Goal: Information Seeking & Learning: Compare options

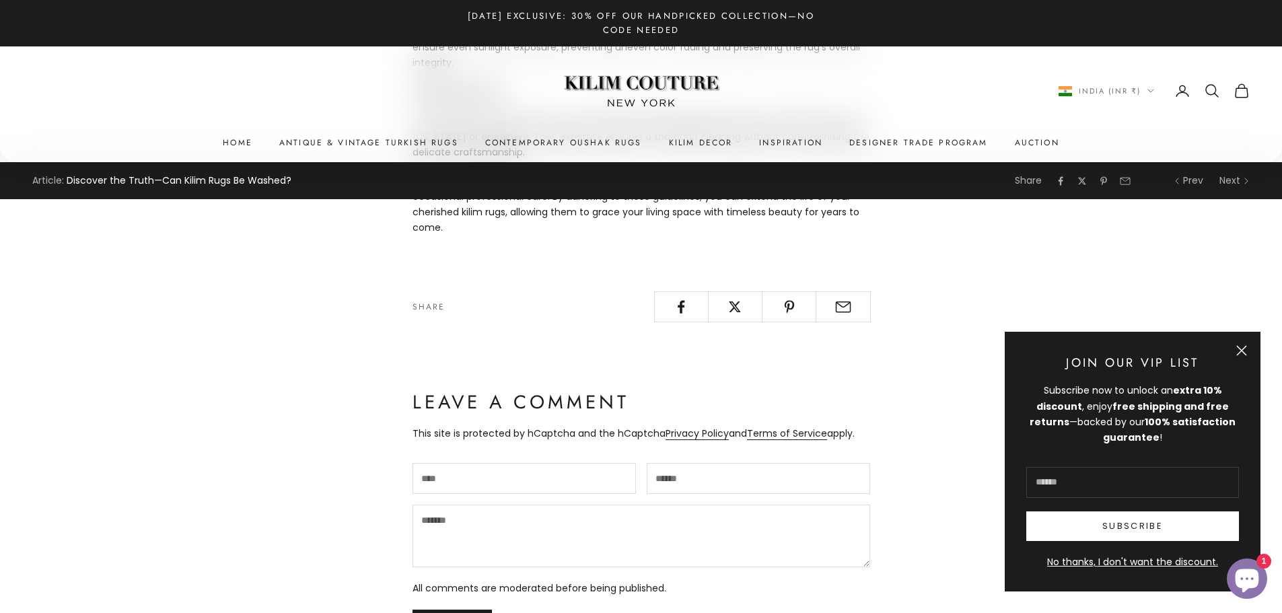
scroll to position [1480, 0]
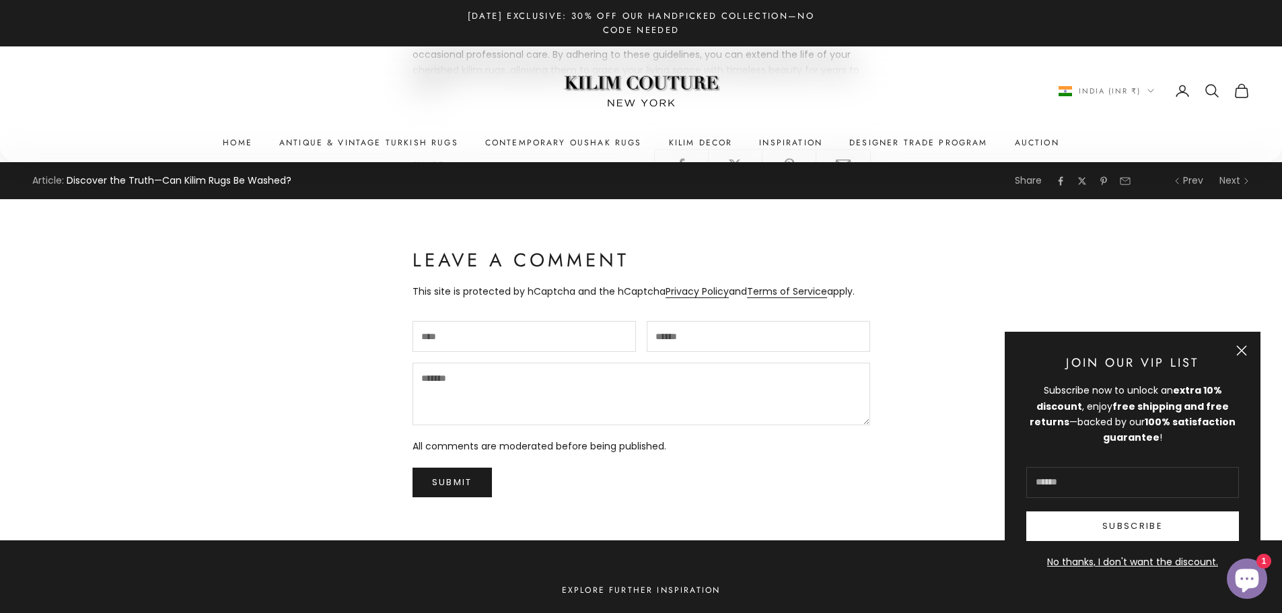
click at [1245, 348] on button "Close" at bounding box center [1241, 350] width 11 height 11
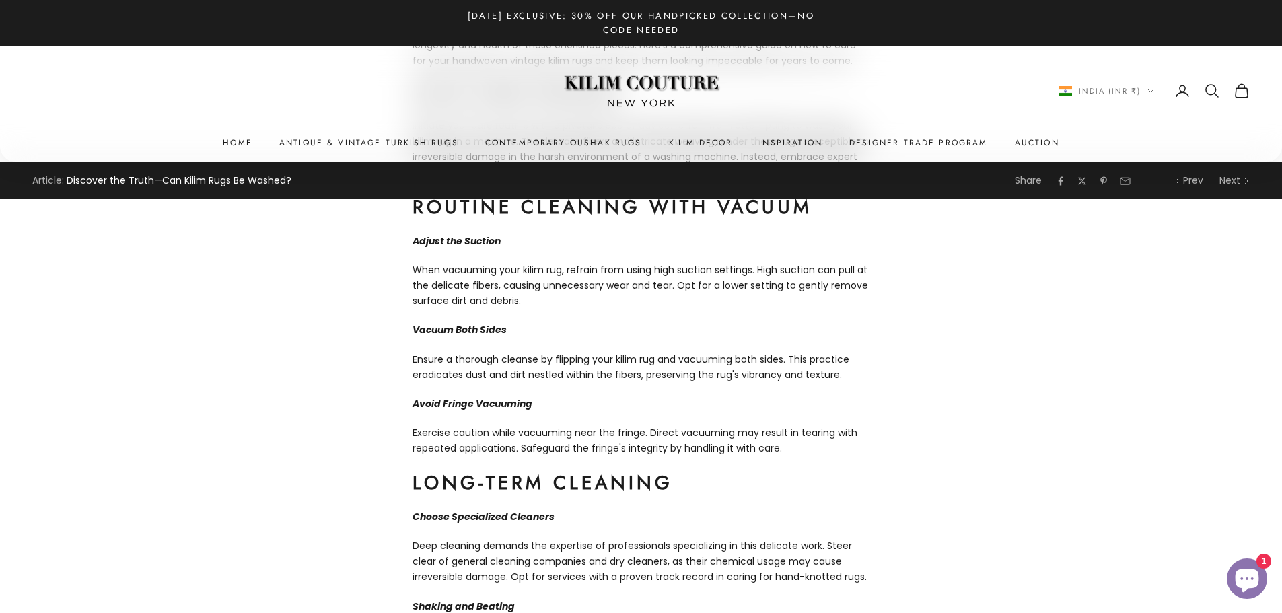
scroll to position [404, 0]
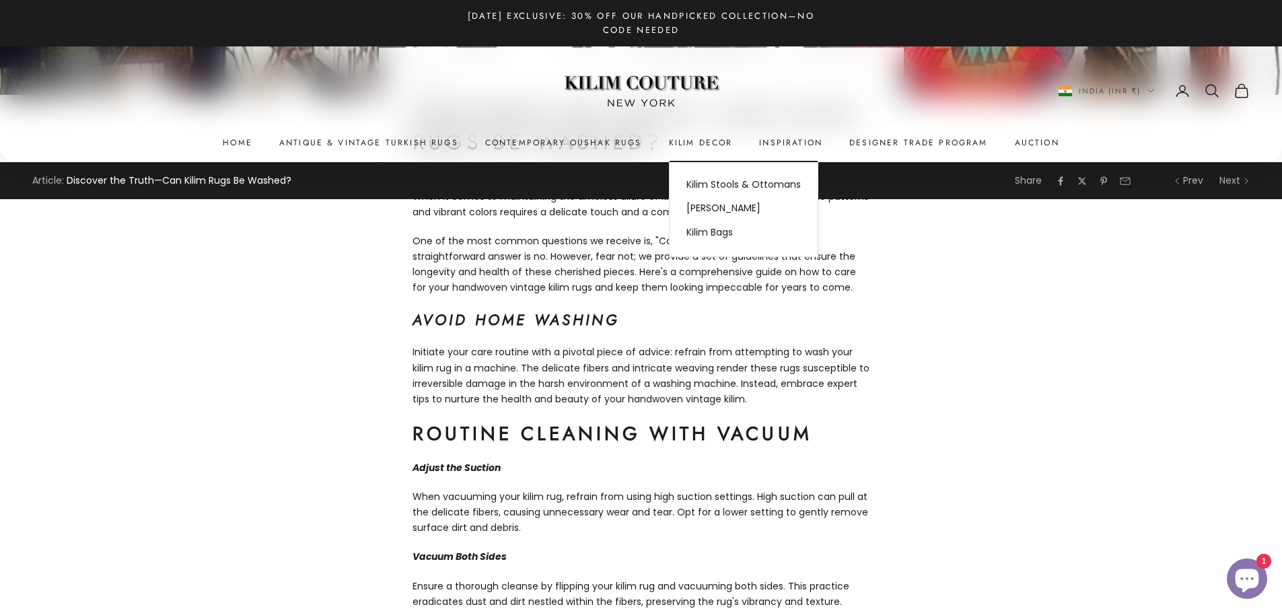
click at [690, 141] on summary "Kilim Decor" at bounding box center [701, 142] width 64 height 13
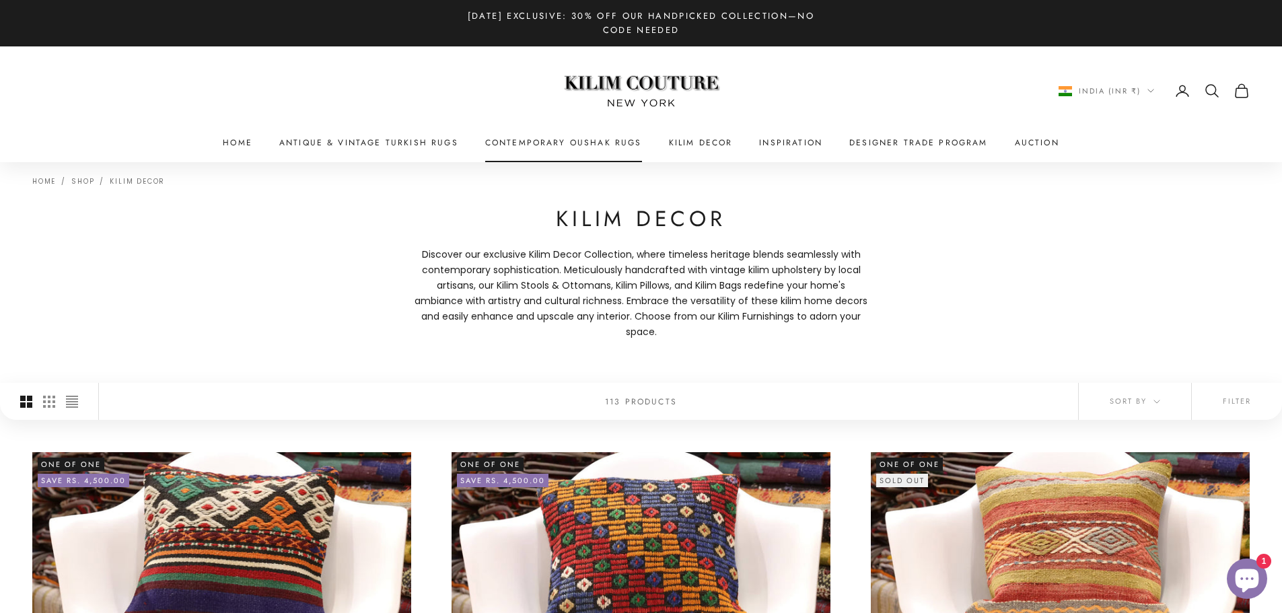
click at [588, 141] on link "Contemporary Oushak Rugs" at bounding box center [563, 142] width 157 height 13
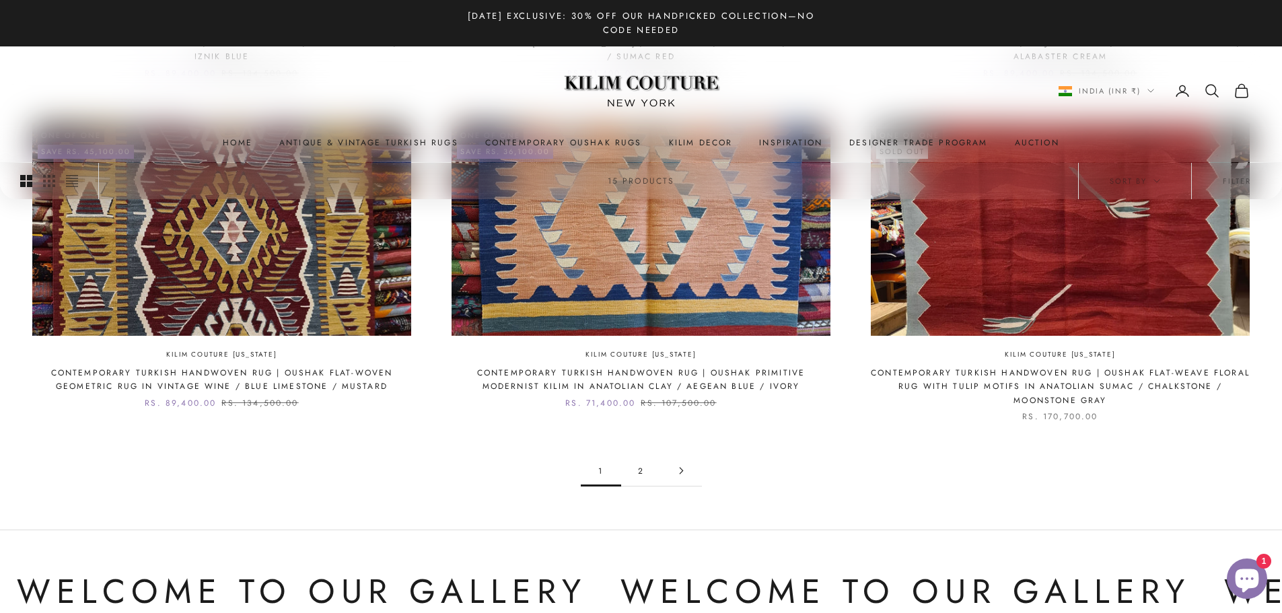
scroll to position [1413, 0]
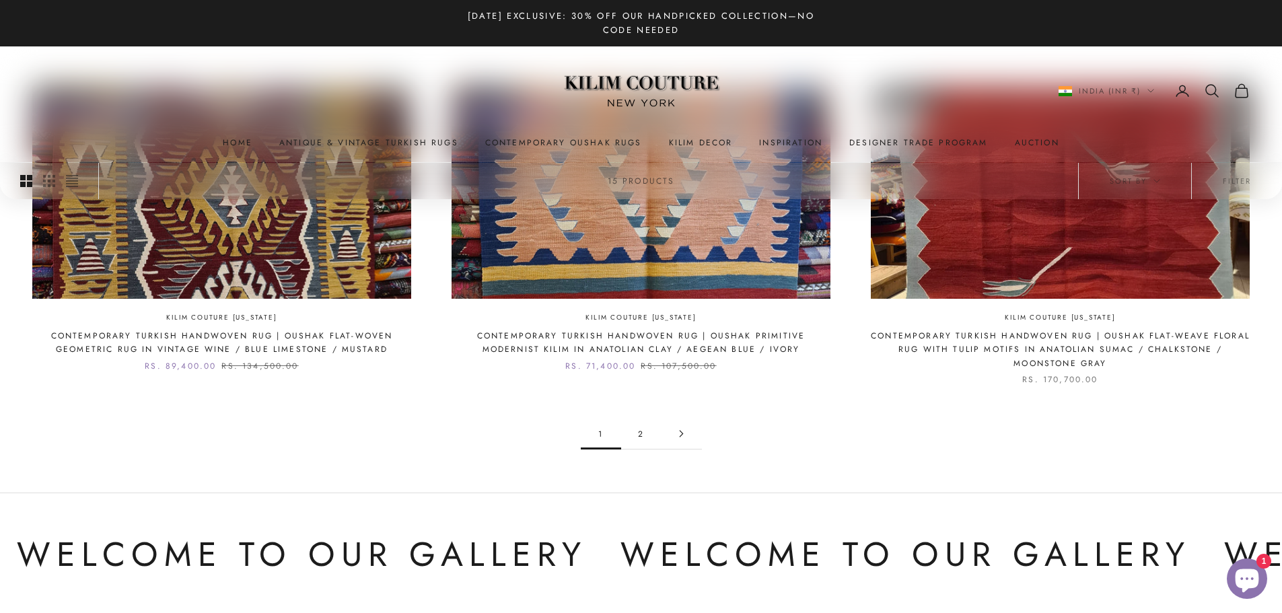
click at [678, 430] on icon "Go to page 2" at bounding box center [680, 433] width 7 height 7
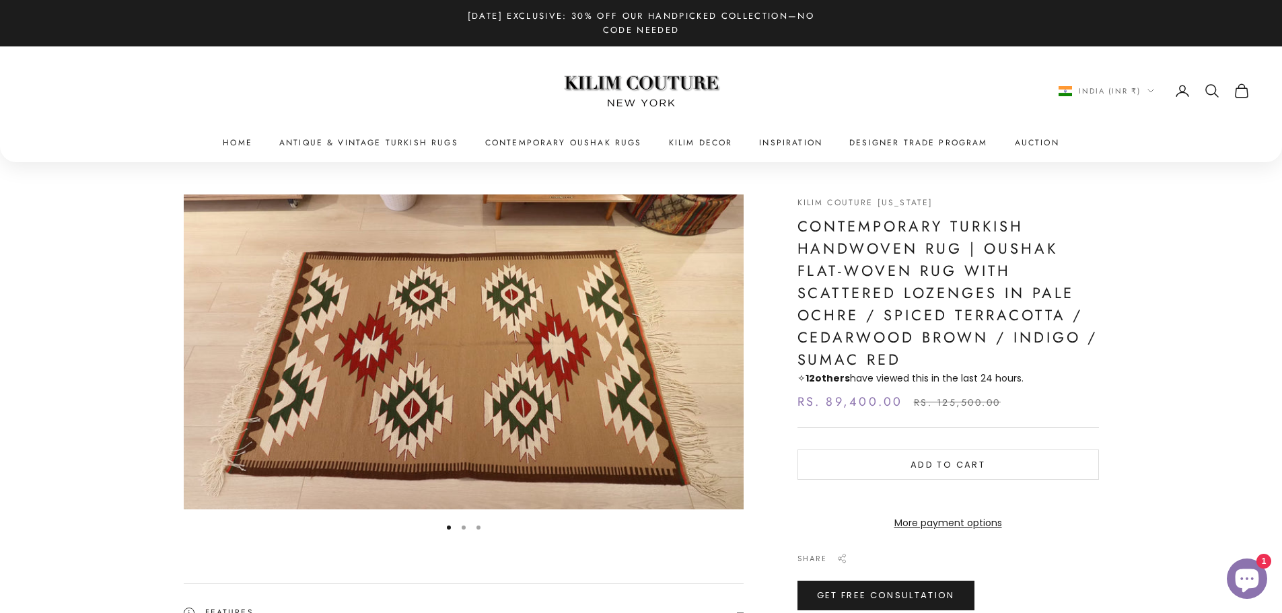
click at [478, 350] on img "Item 1 of 3" at bounding box center [464, 351] width 560 height 315
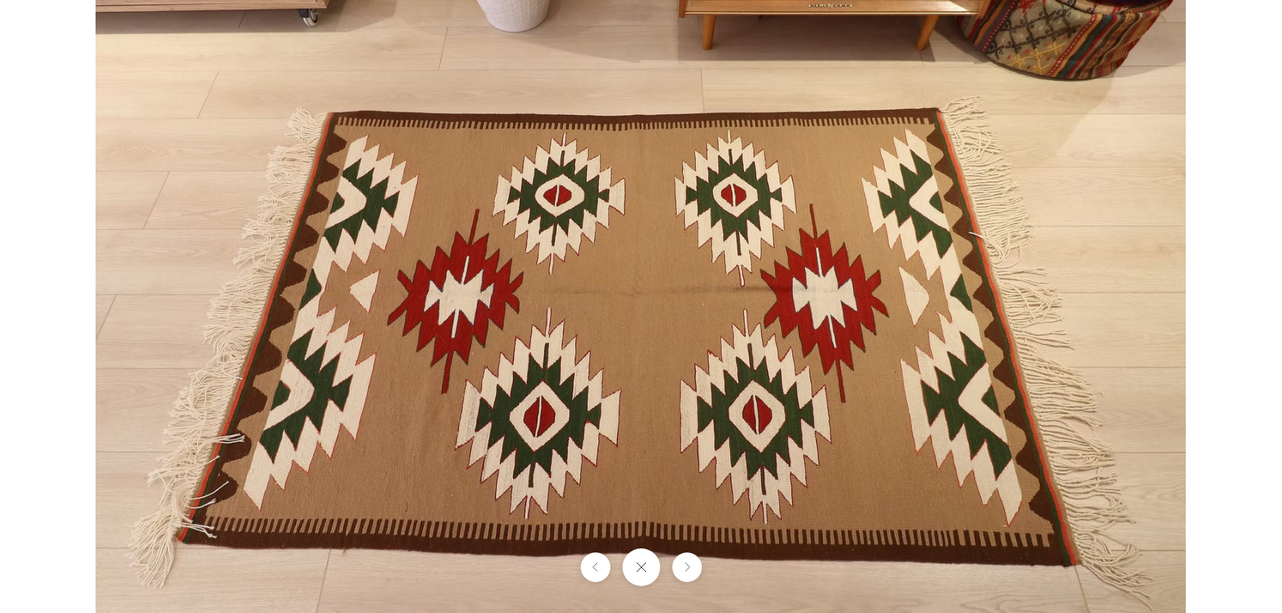
click at [530, 439] on img at bounding box center [641, 306] width 1090 height 613
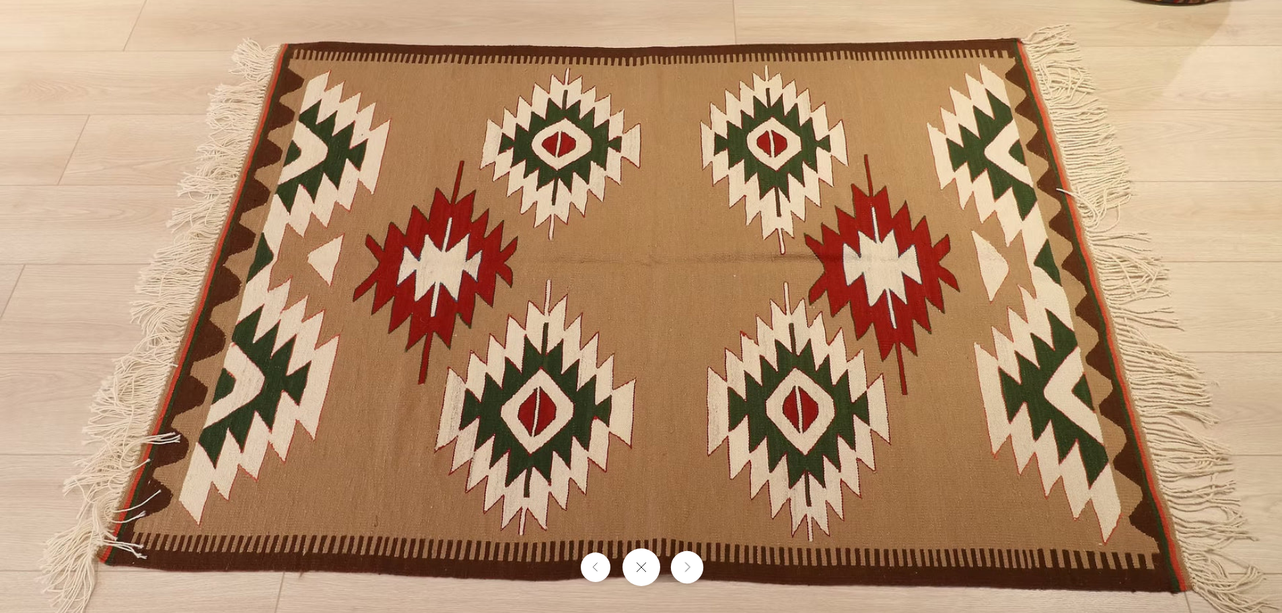
click at [684, 573] on button "Next" at bounding box center [686, 567] width 32 height 32
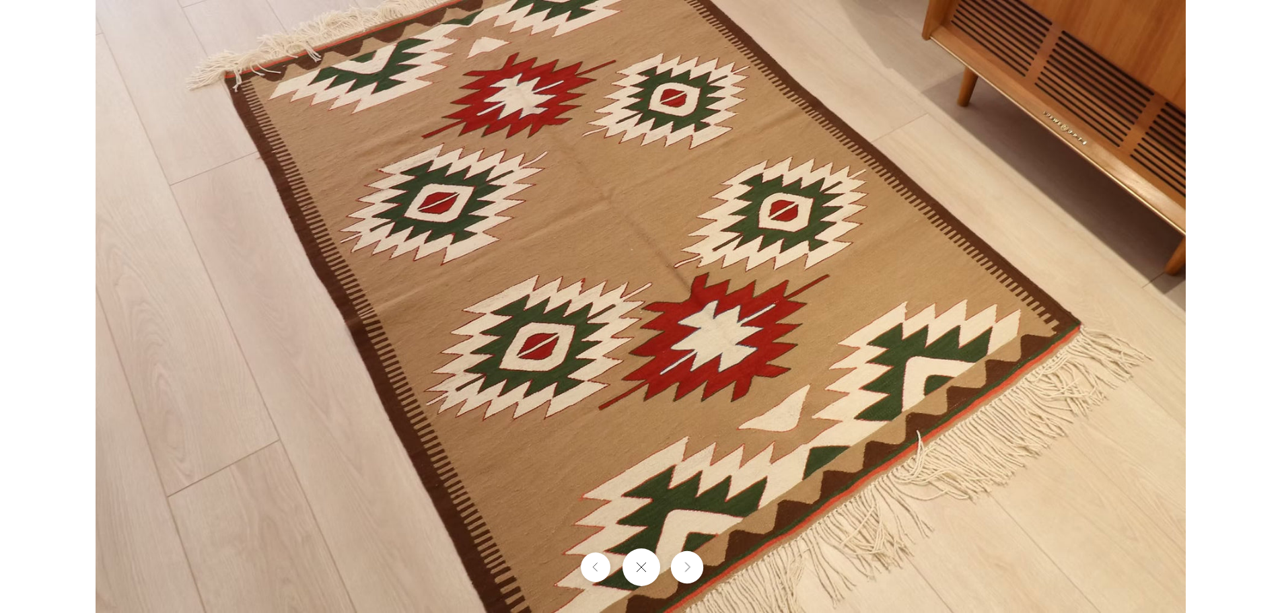
click at [684, 573] on button "Next" at bounding box center [686, 567] width 32 height 32
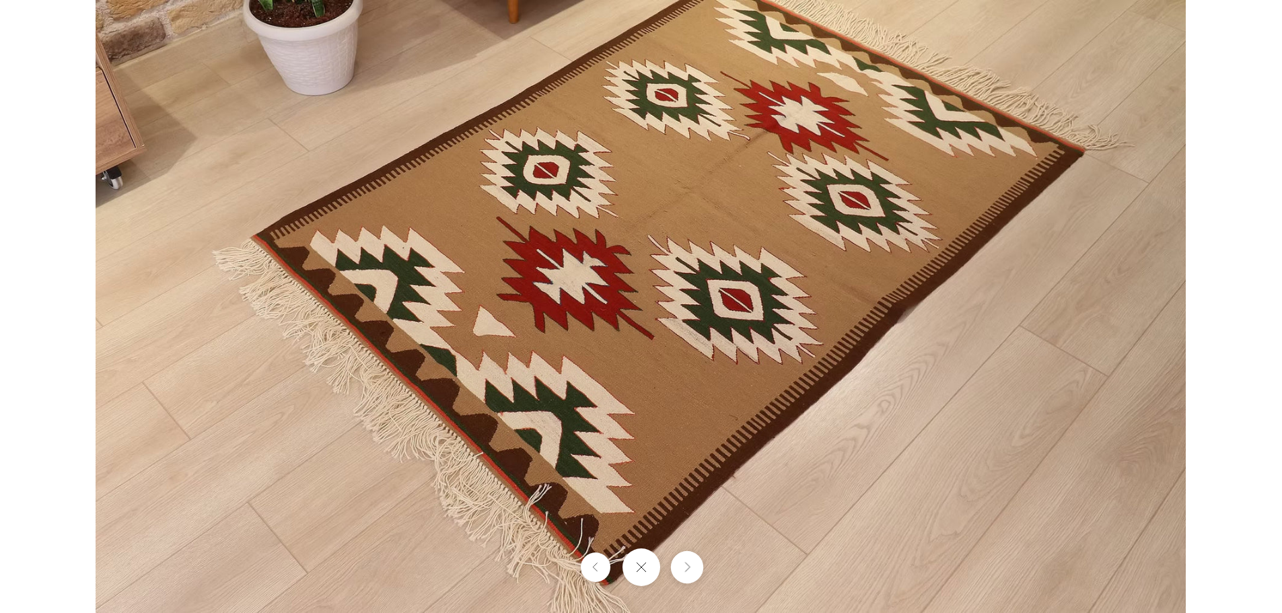
click at [688, 568] on icon "Next" at bounding box center [686, 567] width 9 height 10
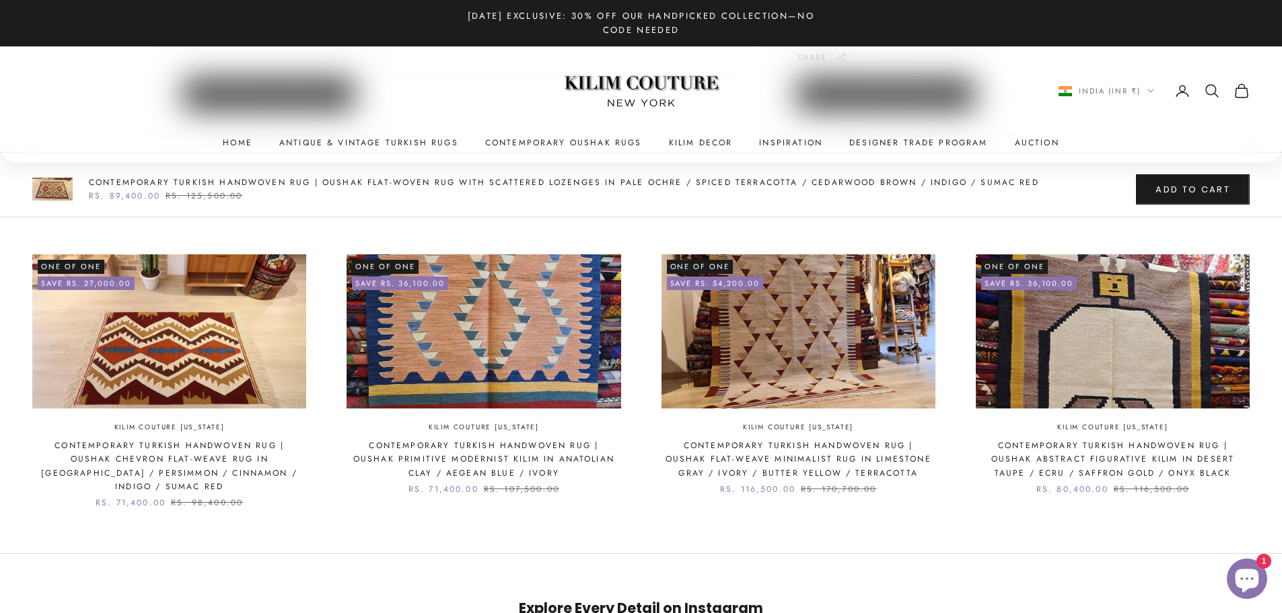
scroll to position [889, 0]
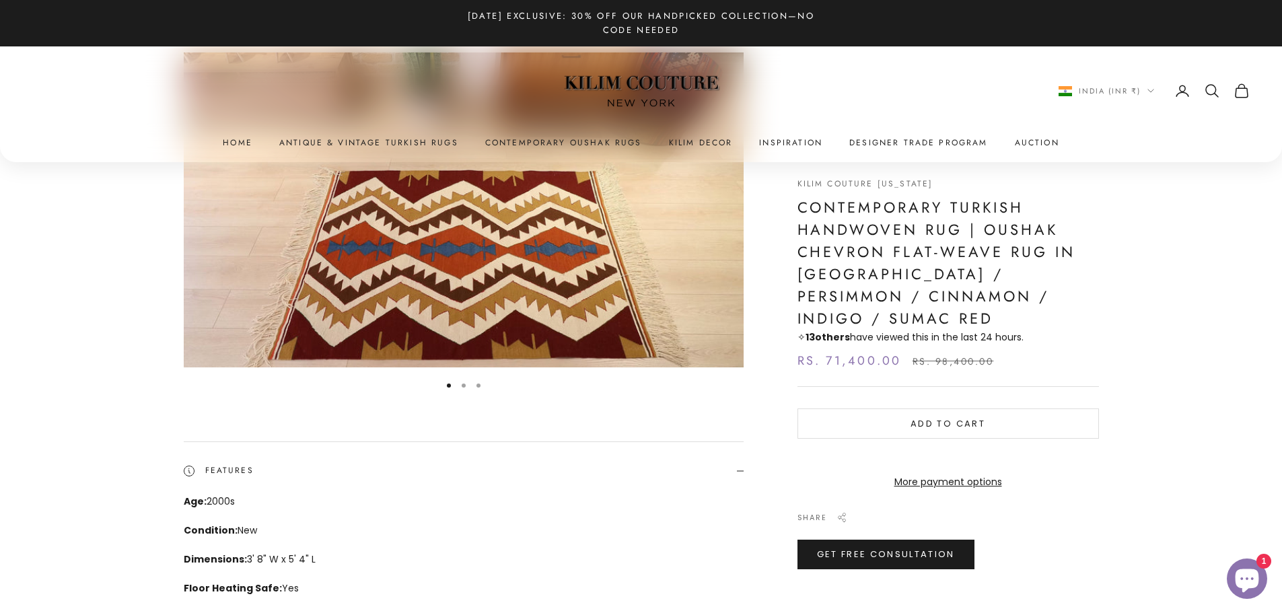
scroll to position [135, 0]
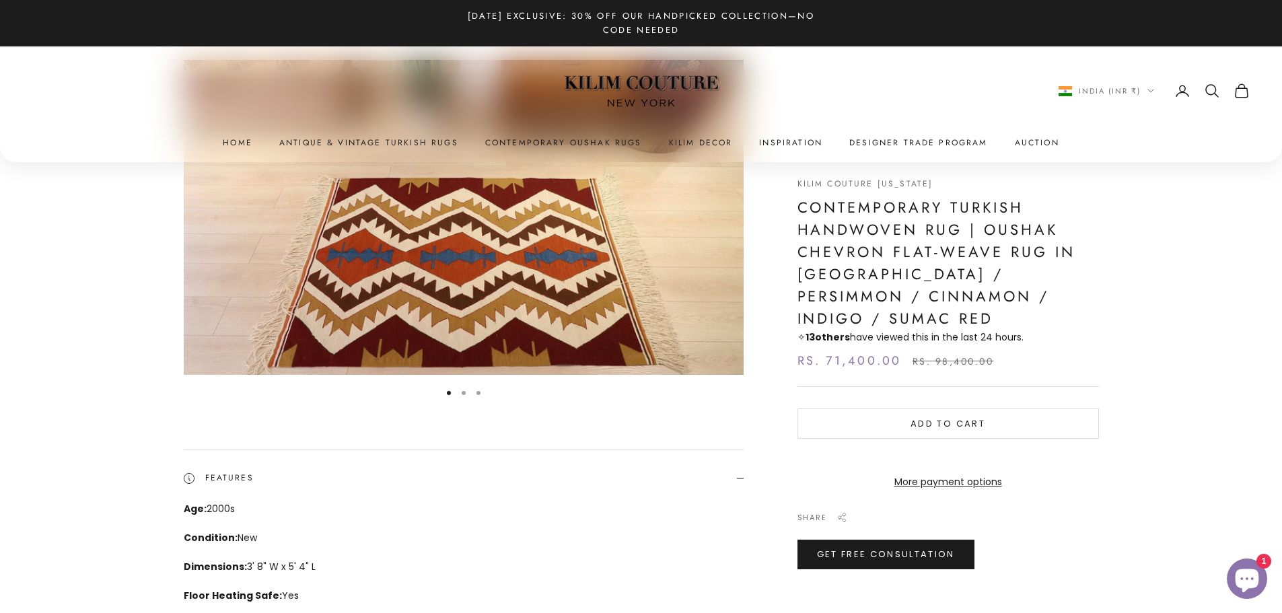
click at [537, 320] on img "Item 1 of 3" at bounding box center [464, 217] width 560 height 315
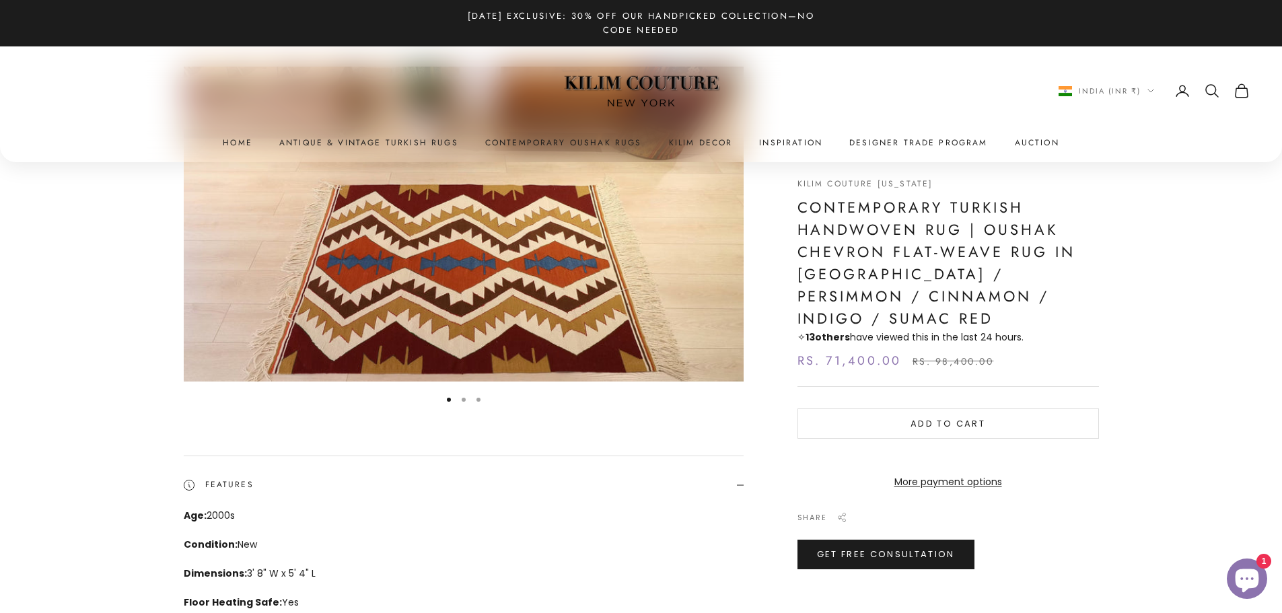
scroll to position [0, 0]
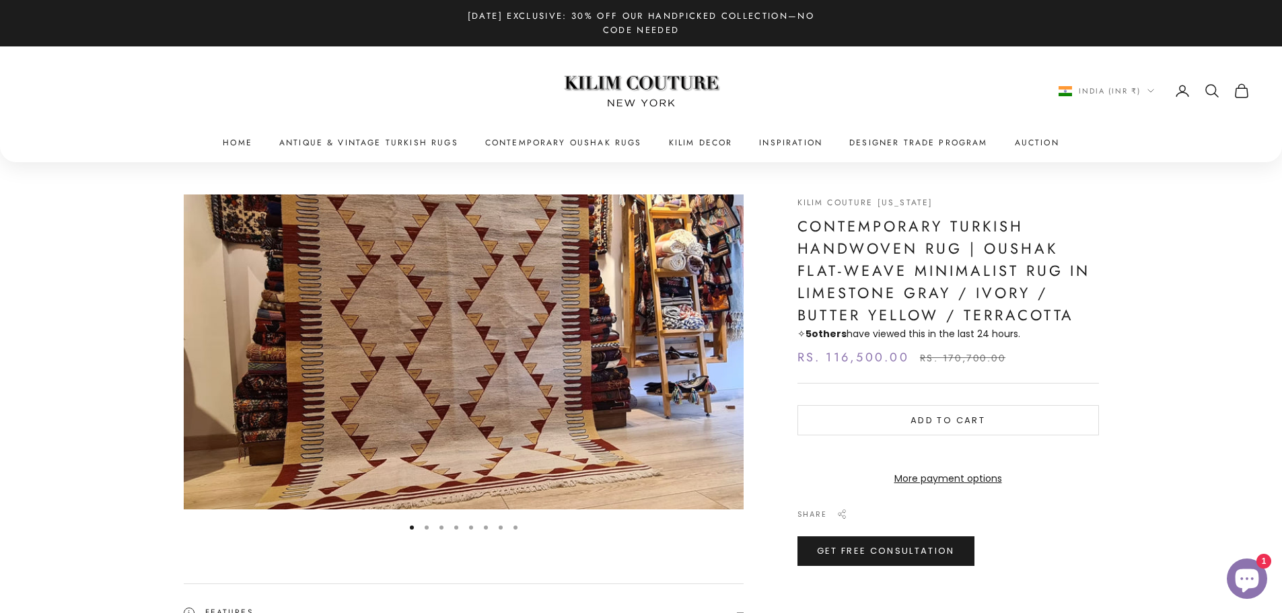
click at [426, 529] on button "Go to item 2" at bounding box center [427, 527] width 4 height 4
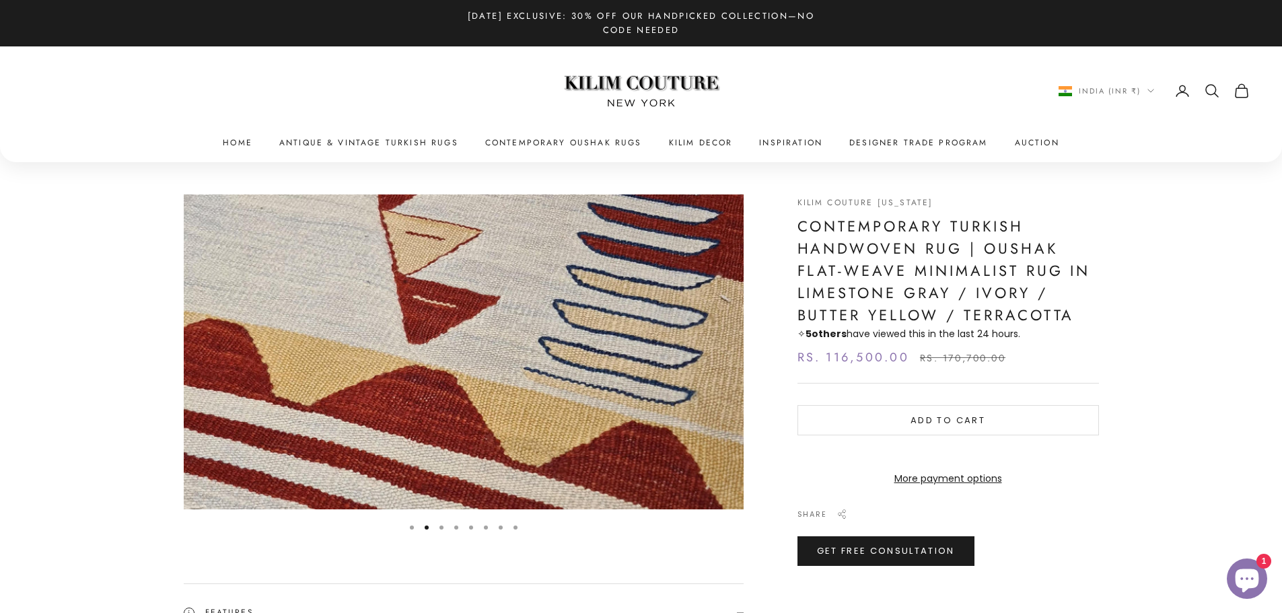
click at [439, 529] on button "Go to item 3" at bounding box center [441, 527] width 4 height 4
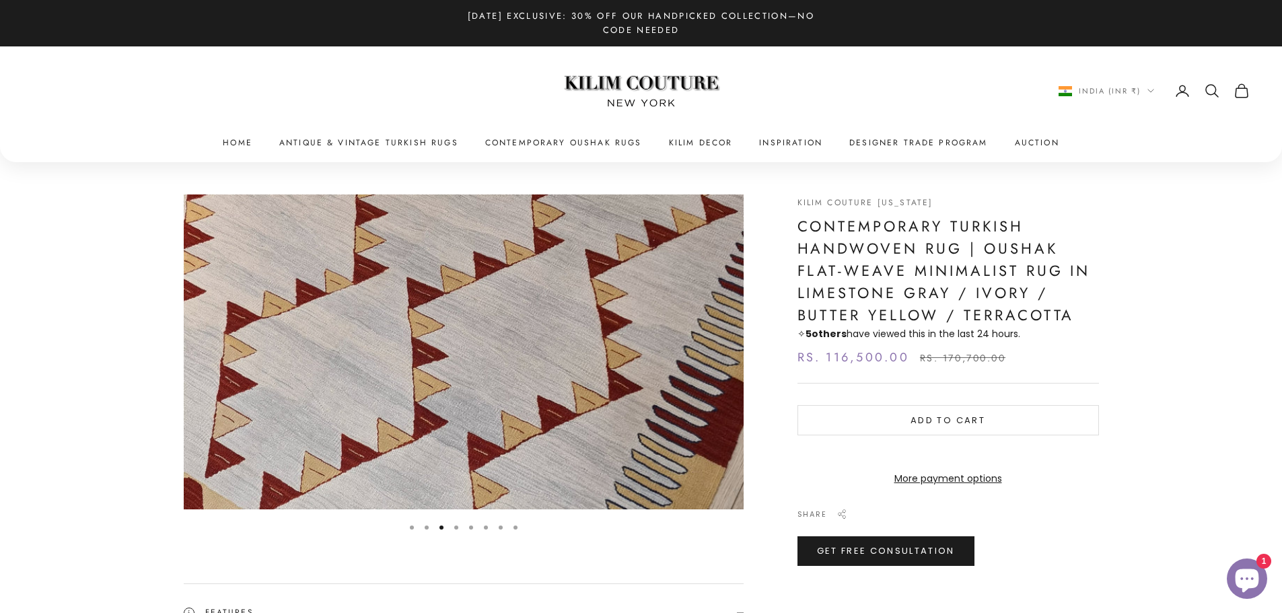
click at [455, 529] on button "Go to item 4" at bounding box center [456, 527] width 4 height 4
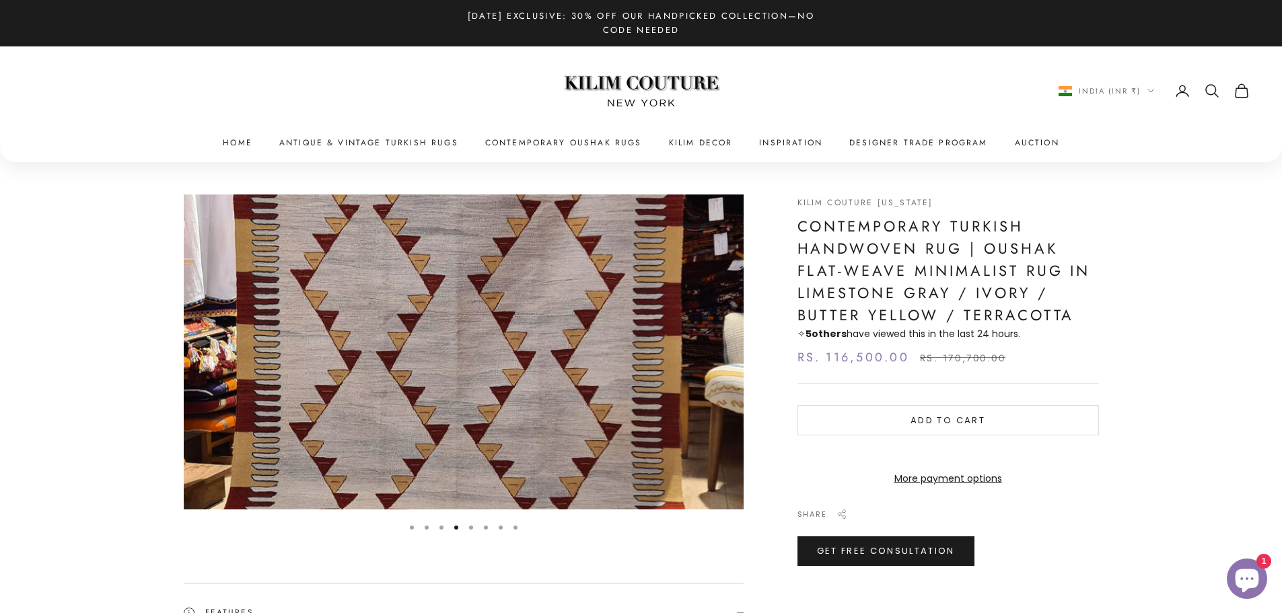
click at [472, 529] on button "Go to item 5" at bounding box center [471, 527] width 4 height 4
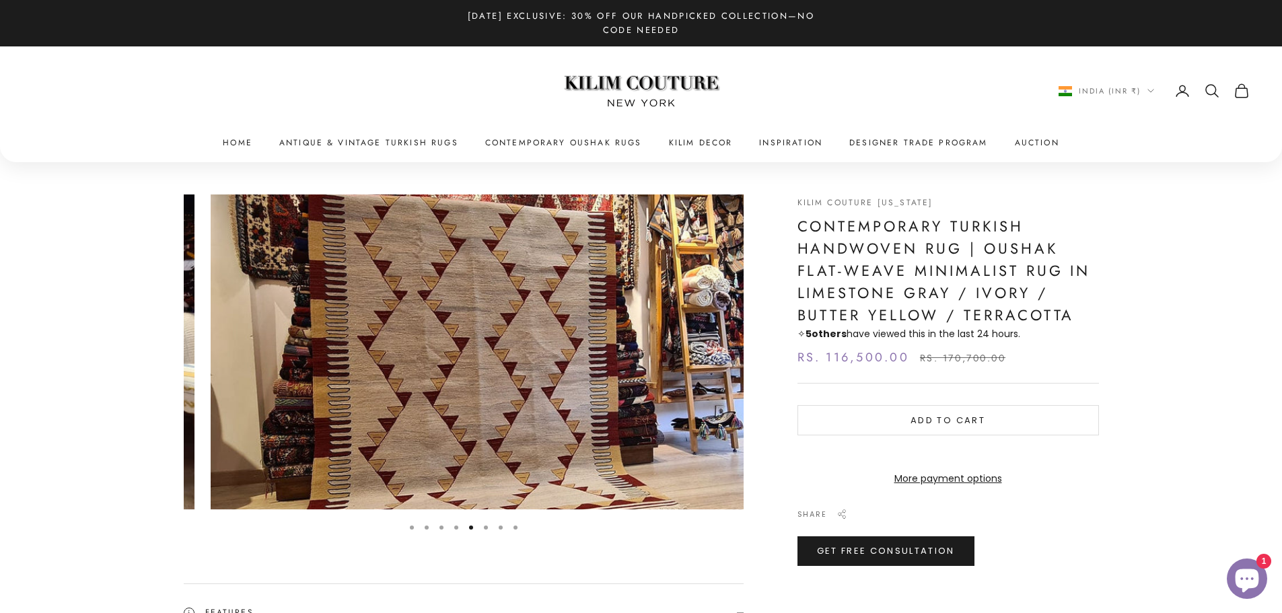
scroll to position [0, 2304]
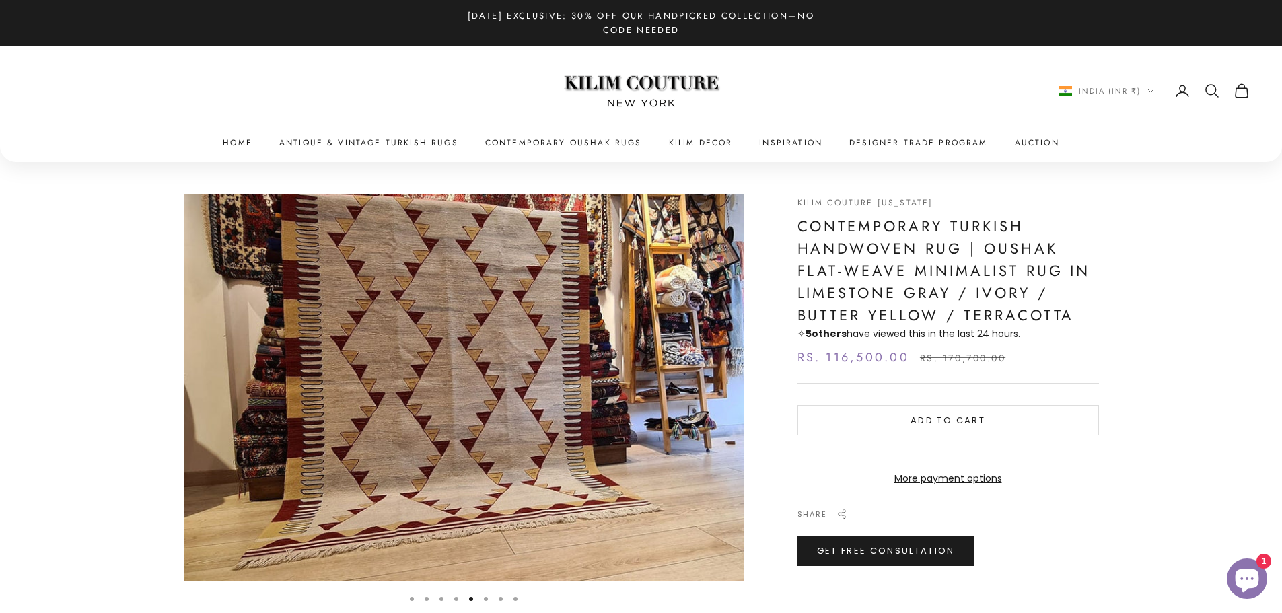
click at [485, 601] on button "Go to item 6" at bounding box center [486, 599] width 4 height 4
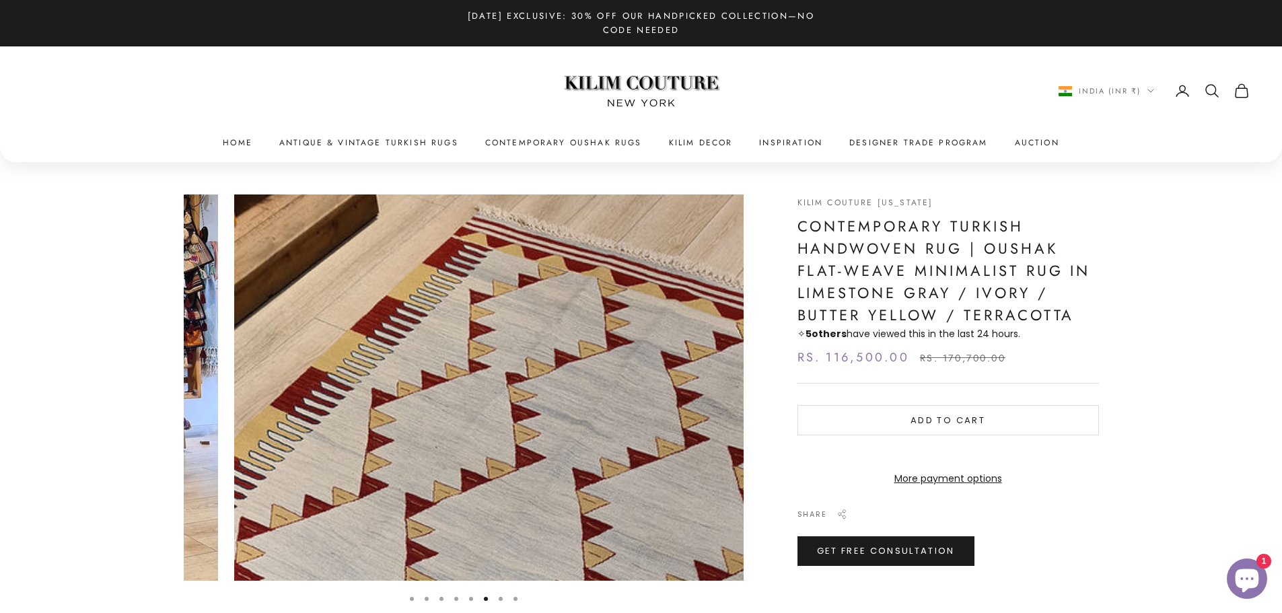
scroll to position [0, 2879]
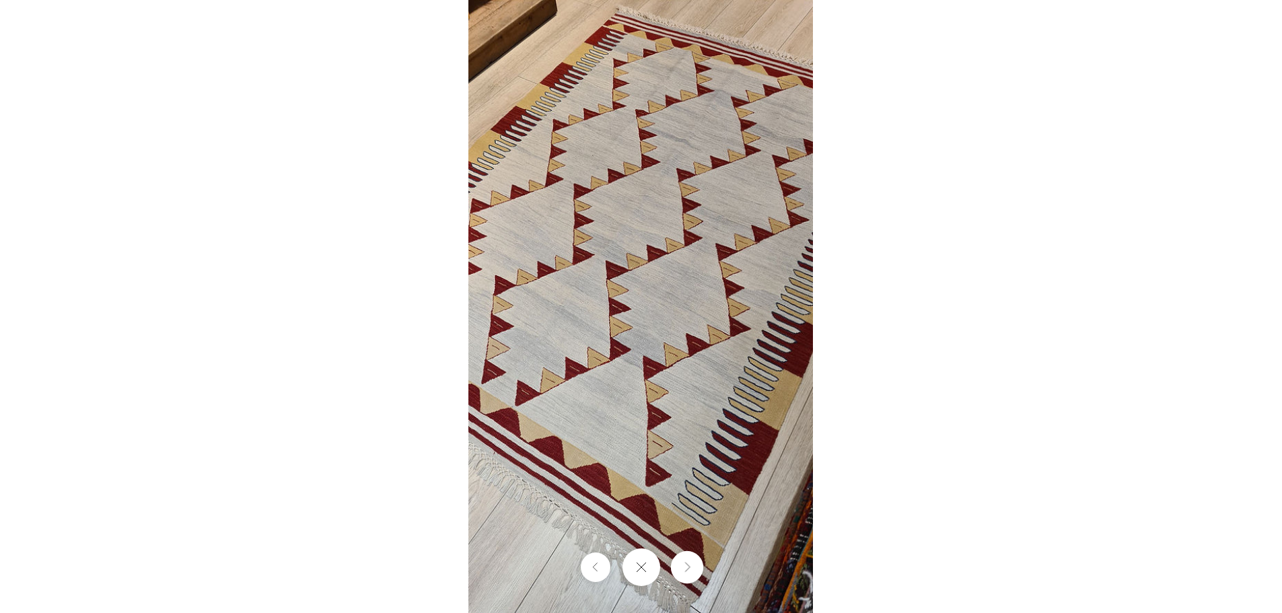
click at [689, 580] on button "Next" at bounding box center [686, 567] width 32 height 32
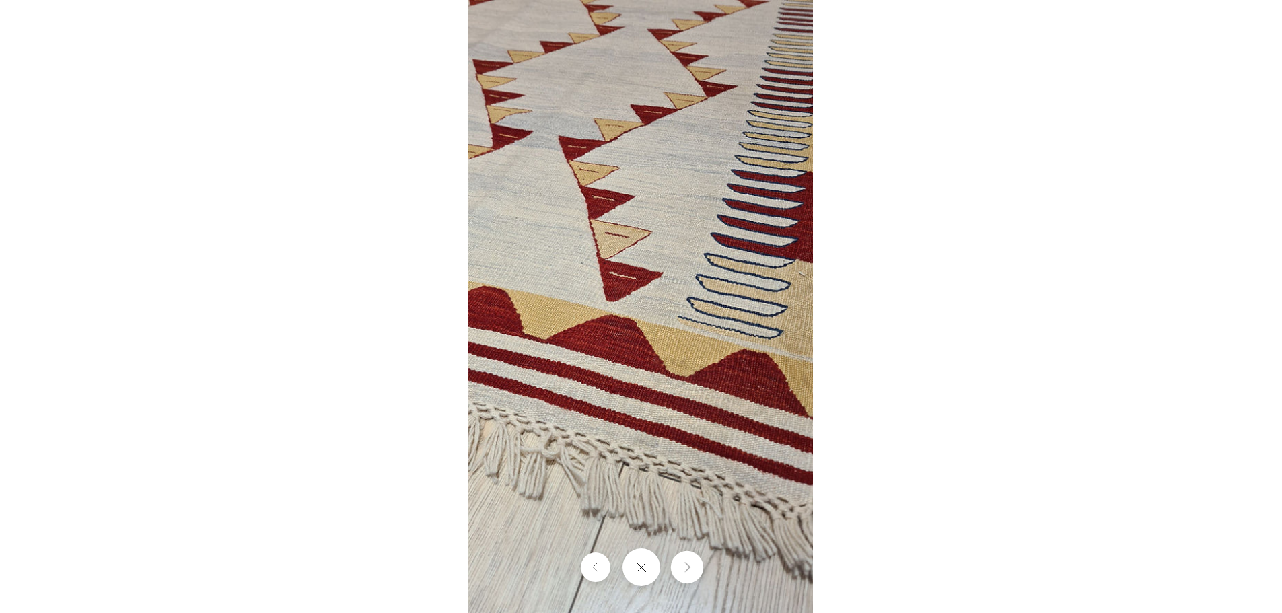
click at [688, 575] on button "Next" at bounding box center [686, 567] width 32 height 32
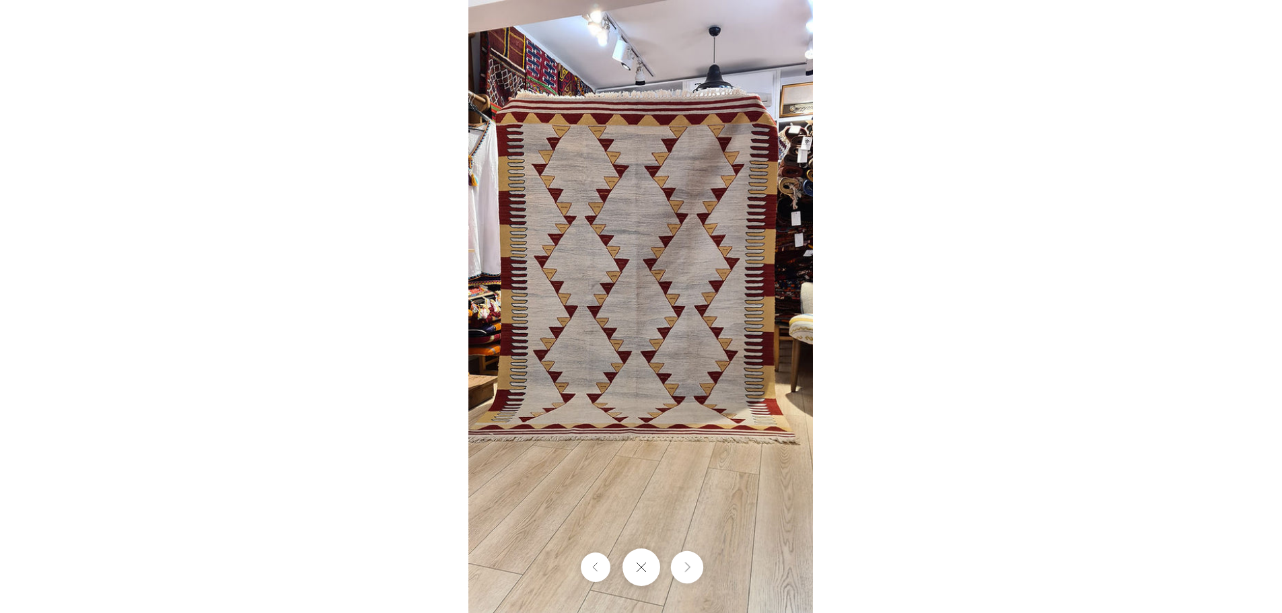
click at [688, 575] on button "Next" at bounding box center [686, 567] width 32 height 32
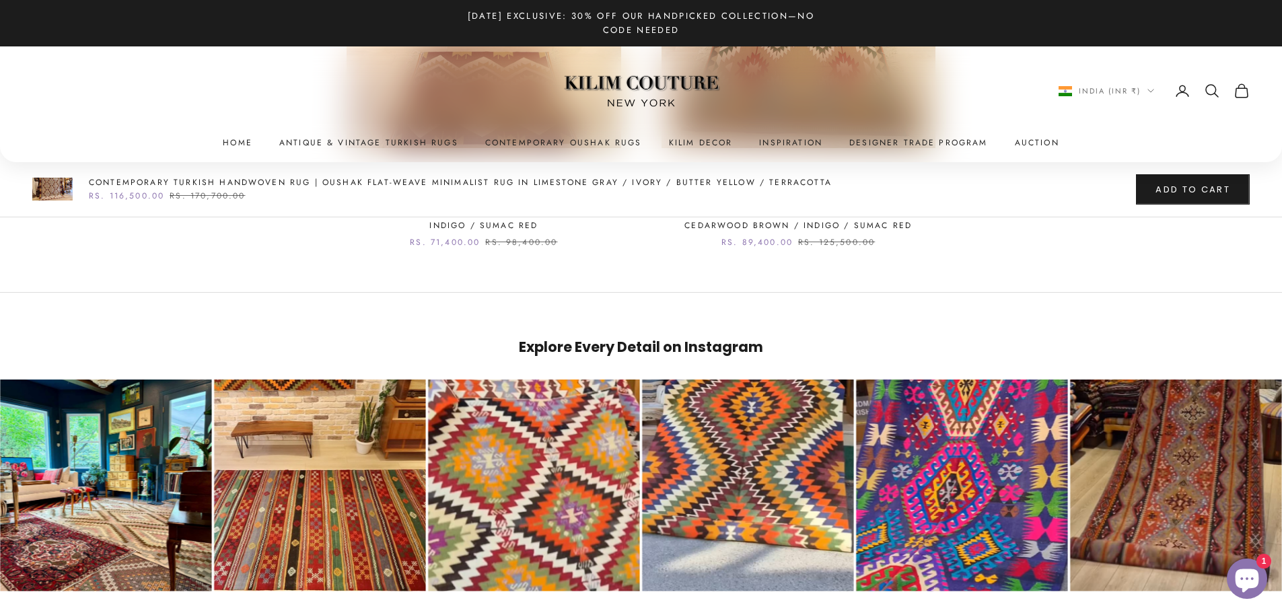
scroll to position [2220, 0]
